Goal: Connect with others: Connect with other users

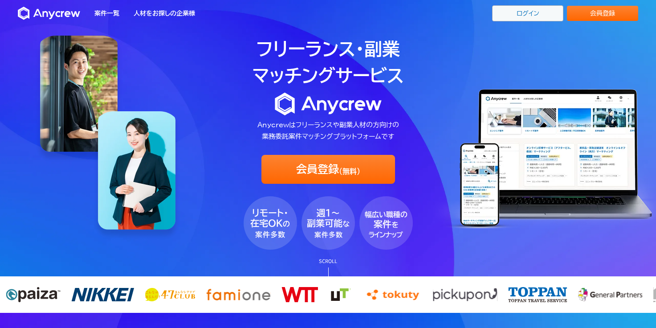
click at [542, 12] on link "ログイン" at bounding box center [527, 13] width 71 height 16
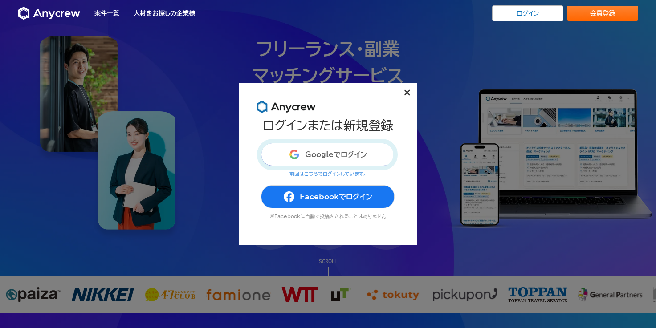
click at [313, 155] on button "Googleでログイン" at bounding box center [328, 154] width 134 height 23
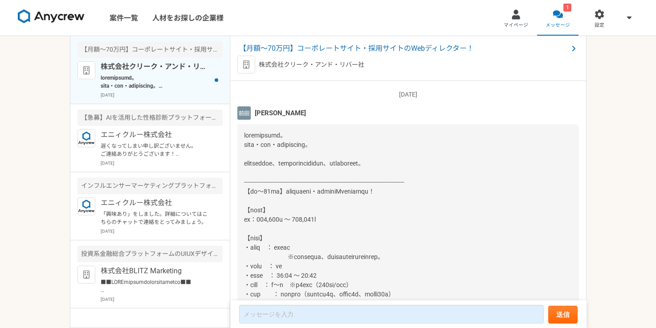
scroll to position [248, 0]
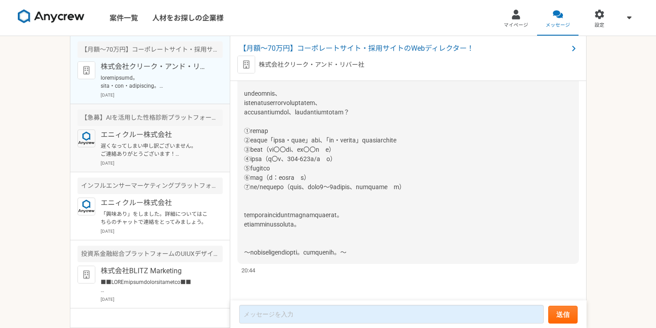
click at [177, 116] on div "【急募】AIを活用した性格診断プラットフォームのスタートアップ　Webデザイナー" at bounding box center [149, 118] width 145 height 16
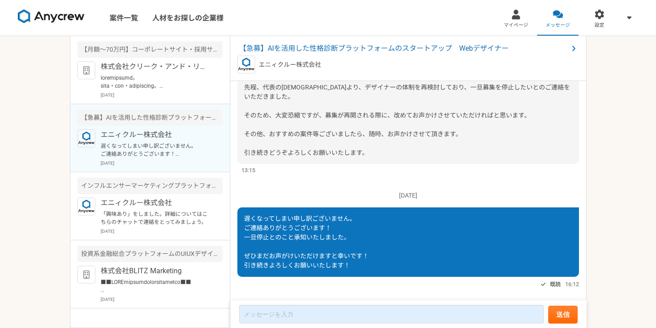
scroll to position [695, 0]
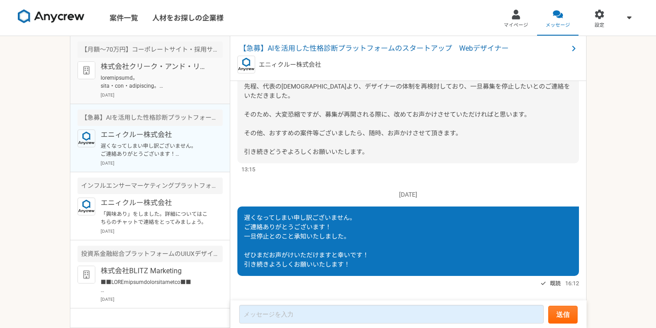
click at [168, 93] on p "[DATE]" at bounding box center [162, 95] width 122 height 7
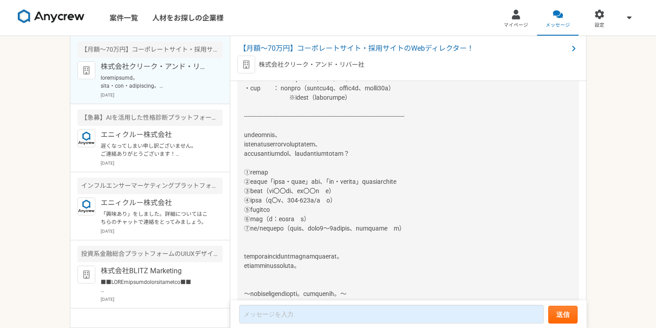
scroll to position [248, 0]
